Goal: Browse casually: Explore the website without a specific task or goal

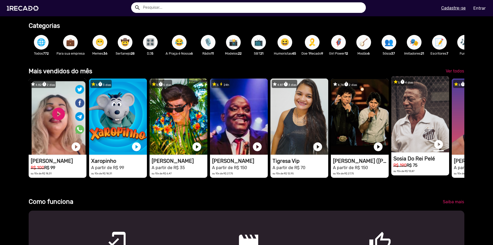
scroll to position [0, 977]
click at [439, 147] on link "play_circle_filled" at bounding box center [438, 144] width 11 height 11
click at [438, 149] on link "pause_circle" at bounding box center [438, 144] width 11 height 11
click at [453, 71] on link "Ver todos" at bounding box center [454, 70] width 27 height 9
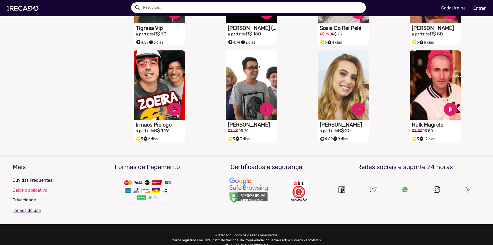
scroll to position [52, 0]
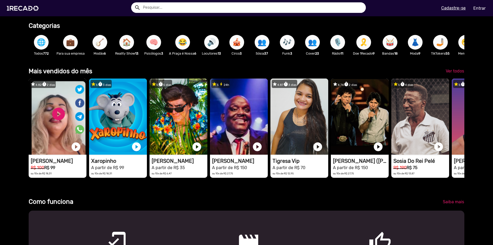
scroll to position [0, 489]
click at [41, 45] on span "🌐" at bounding box center [41, 42] width 9 height 15
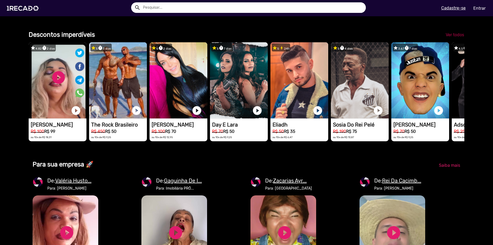
click at [449, 37] on span "Ver todos" at bounding box center [454, 34] width 18 height 5
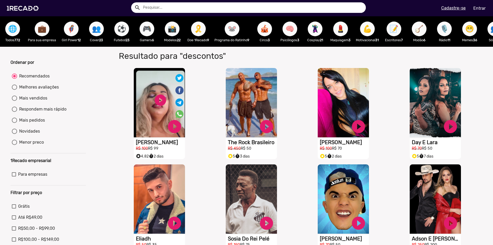
click at [36, 123] on div "Mais pedidos" at bounding box center [31, 120] width 28 height 6
click at [14, 123] on input "Mais pedidos" at bounding box center [14, 123] width 0 height 0
radio input "true"
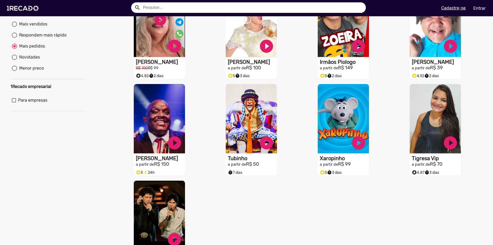
scroll to position [53, 0]
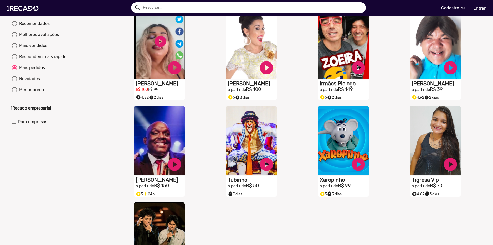
click at [27, 93] on div "Menor preco" at bounding box center [30, 90] width 27 height 6
click at [14, 93] on input "Menor preco" at bounding box center [14, 92] width 0 height 0
radio input "true"
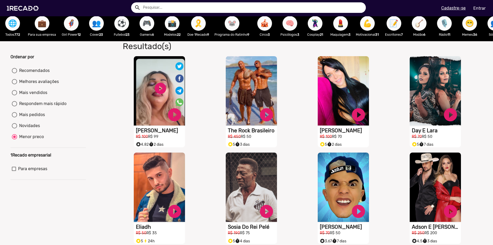
scroll to position [0, 0]
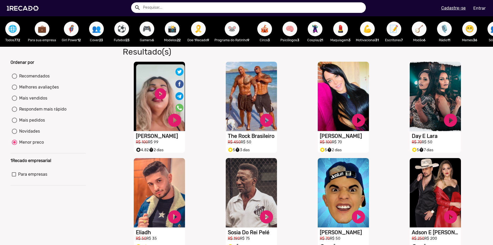
click at [200, 25] on span "🎗️" at bounding box center [198, 29] width 9 height 15
radio input "true"
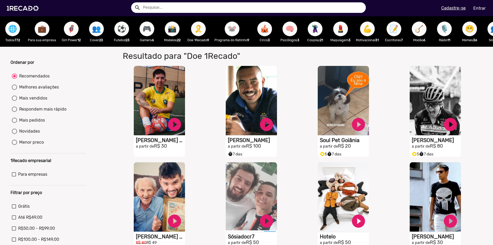
click at [71, 31] on span "🦸‍♀️" at bounding box center [71, 29] width 9 height 15
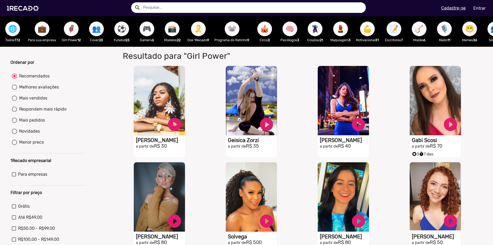
click at [165, 35] on div "📸 Modelos 22" at bounding box center [171, 31] width 25 height 30
click at [171, 32] on span "📸" at bounding box center [172, 29] width 9 height 15
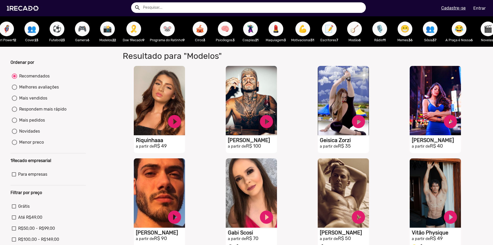
scroll to position [0, 69]
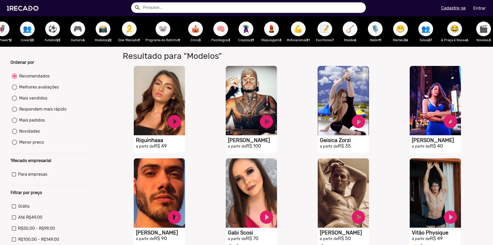
click at [403, 30] on span "😁" at bounding box center [400, 29] width 9 height 15
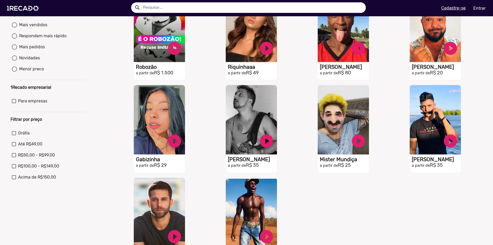
scroll to position [131, 0]
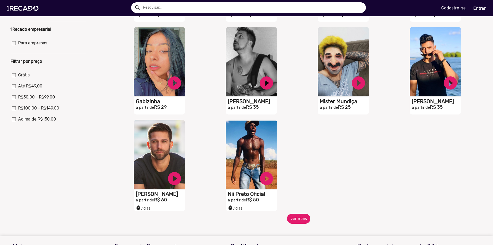
click at [294, 224] on button "ver mais" at bounding box center [298, 219] width 23 height 10
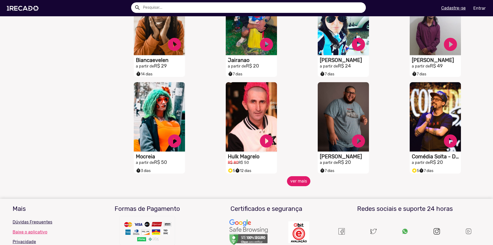
scroll to position [368, 0]
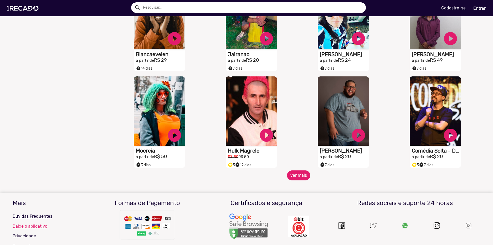
click at [298, 179] on button "ver mais" at bounding box center [298, 175] width 23 height 10
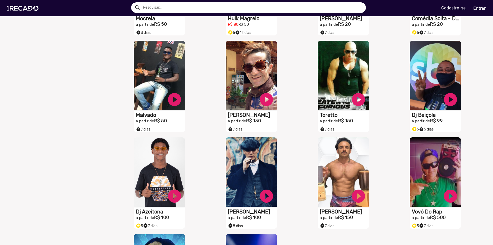
scroll to position [630, 0]
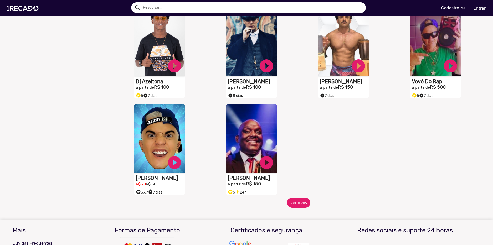
click at [294, 208] on button "ver mais" at bounding box center [298, 203] width 23 height 10
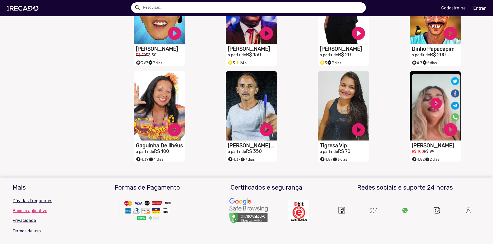
scroll to position [762, 0]
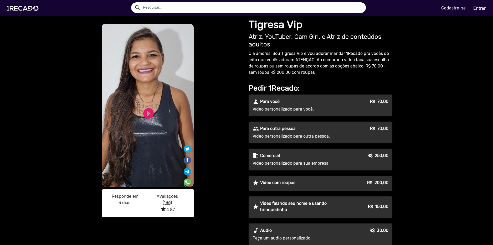
click at [185, 182] on Vip "Share on WhatsApp" at bounding box center [187, 182] width 7 height 7
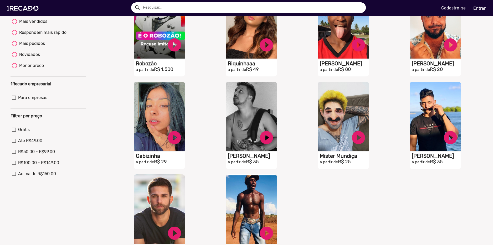
scroll to position [131, 0]
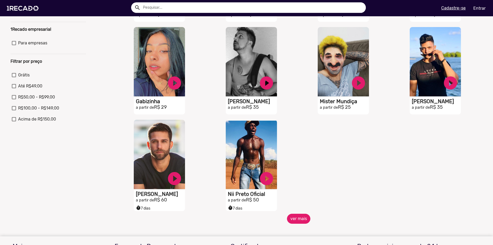
click at [296, 220] on button "ver mais" at bounding box center [298, 219] width 23 height 10
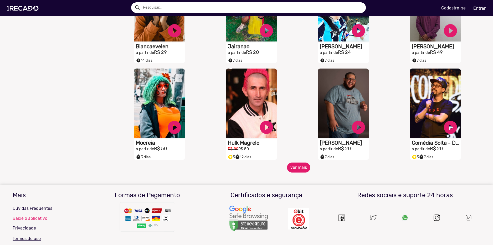
scroll to position [394, 0]
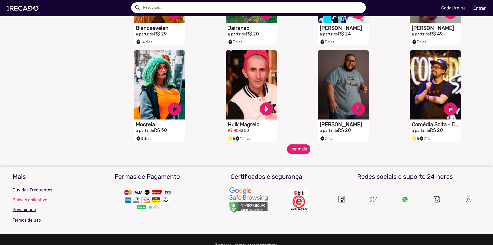
click at [300, 159] on mat-sidenav-content "🌐 Todos 772 💼 Para sua empresa 👥 Cover 23 🎛️ DJ 5 🎗️ Doe 1Recado 9 📸 Modelos 22…" at bounding box center [246, 122] width 493 height 245
click at [293, 154] on button "ver mais" at bounding box center [298, 149] width 23 height 10
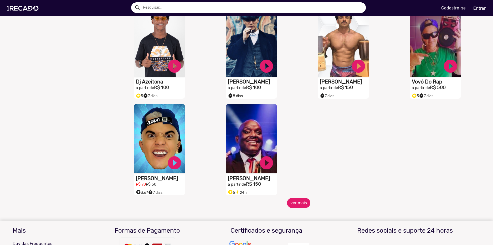
scroll to position [630, 0]
click at [298, 204] on button "ver mais" at bounding box center [298, 203] width 23 height 10
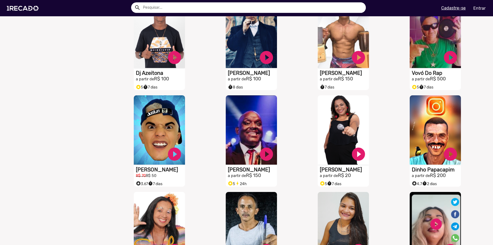
scroll to position [551, 0]
